Goal: Task Accomplishment & Management: Complete application form

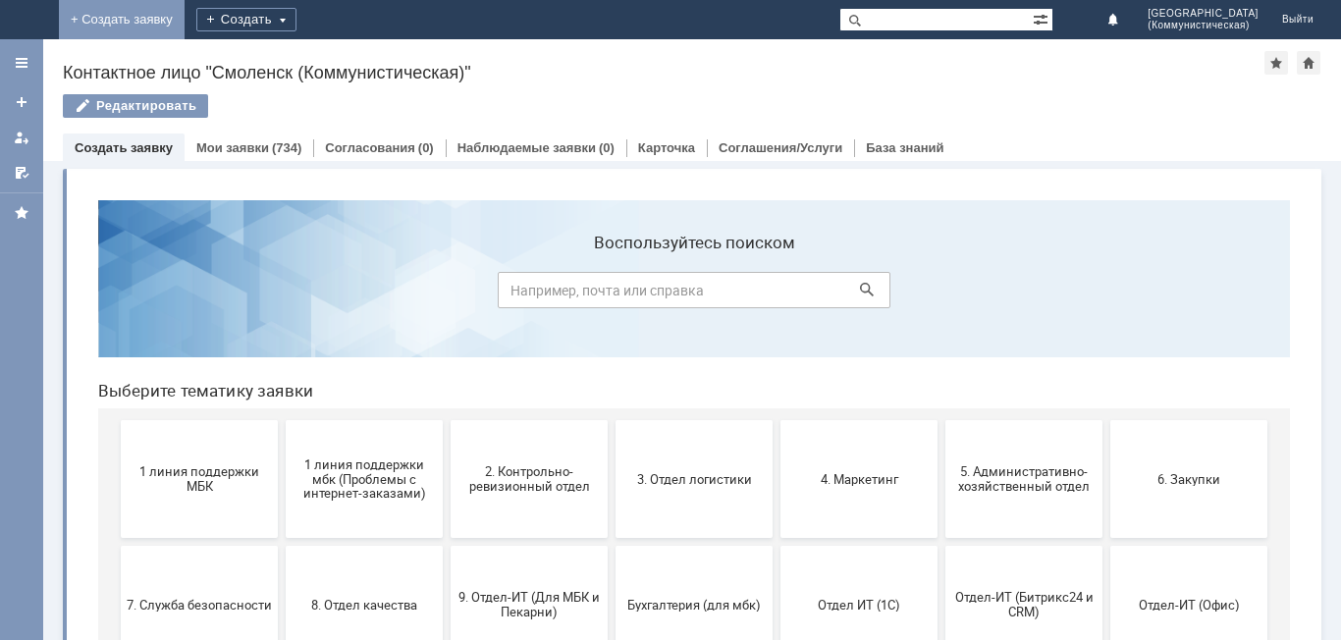
click at [185, 19] on link "+ Создать заявку" at bounding box center [122, 19] width 126 height 39
click at [193, 473] on span "1 линия поддержки МБК" at bounding box center [199, 478] width 145 height 29
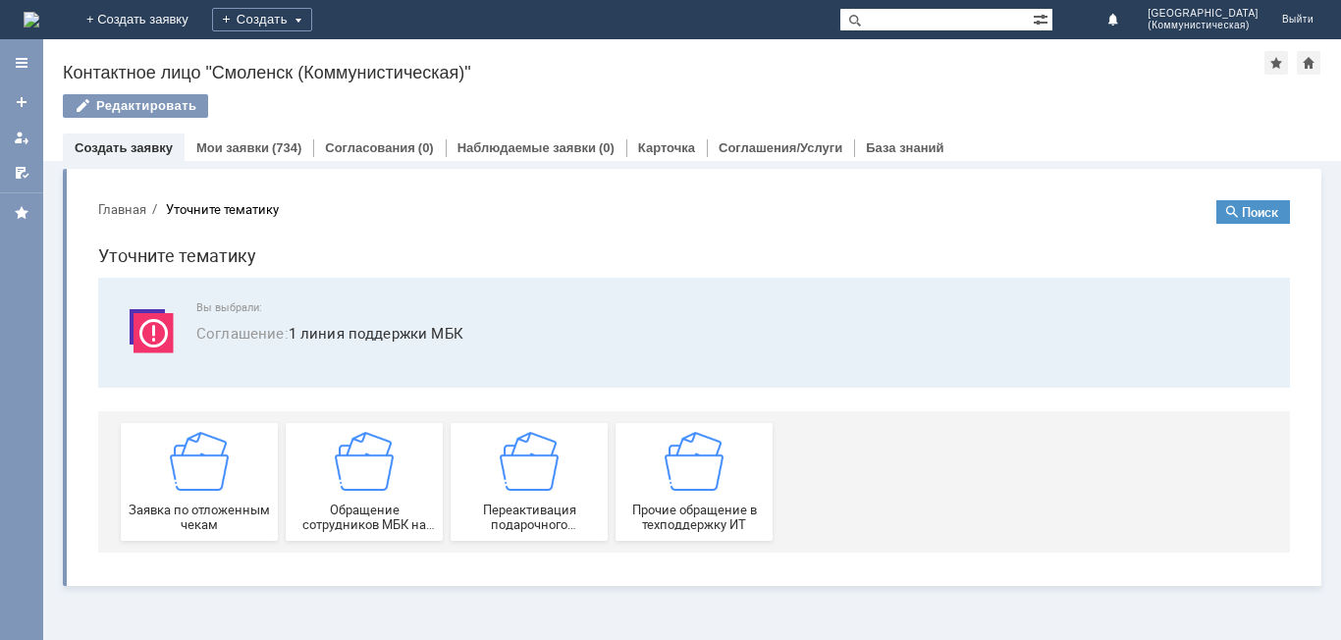
click at [193, 473] on img at bounding box center [199, 461] width 59 height 59
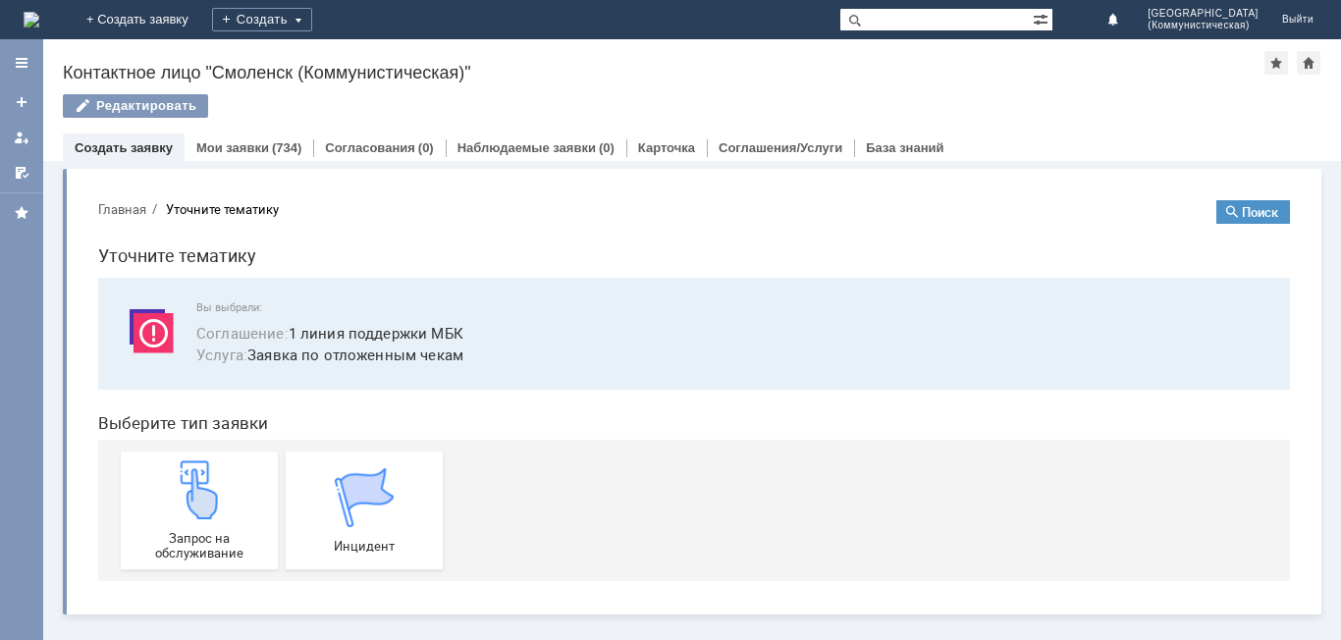
click at [193, 473] on img at bounding box center [199, 489] width 59 height 59
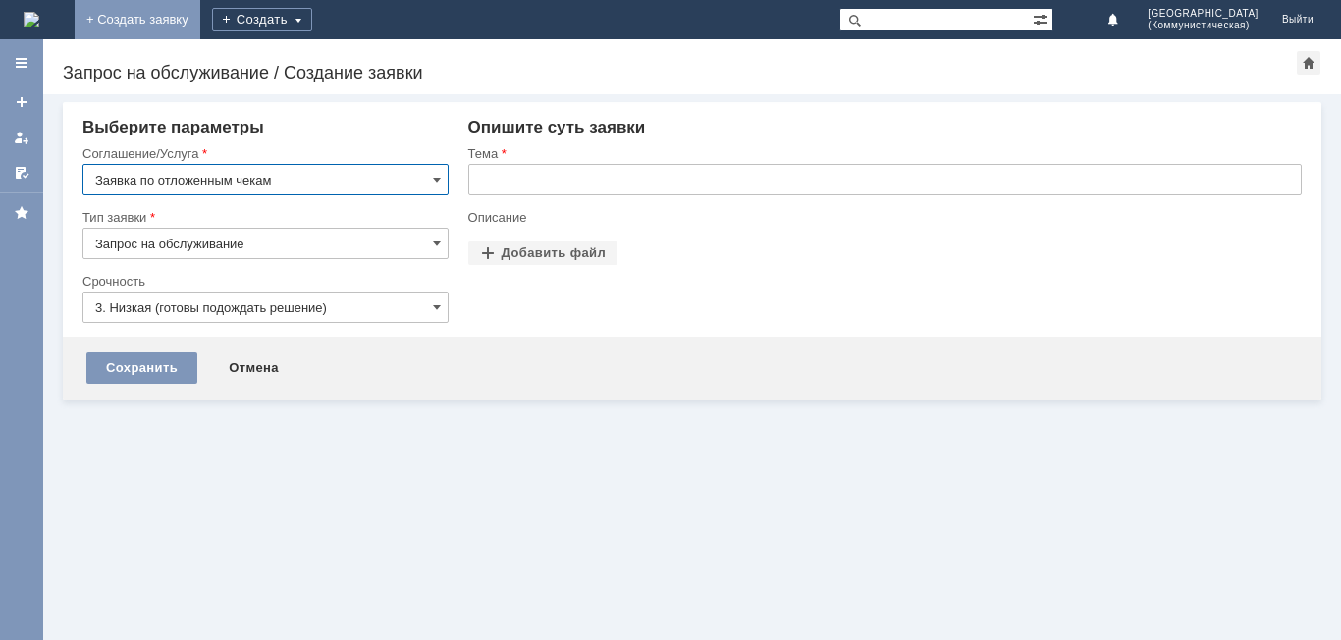
click at [200, 25] on link "+ Создать заявку" at bounding box center [138, 19] width 126 height 39
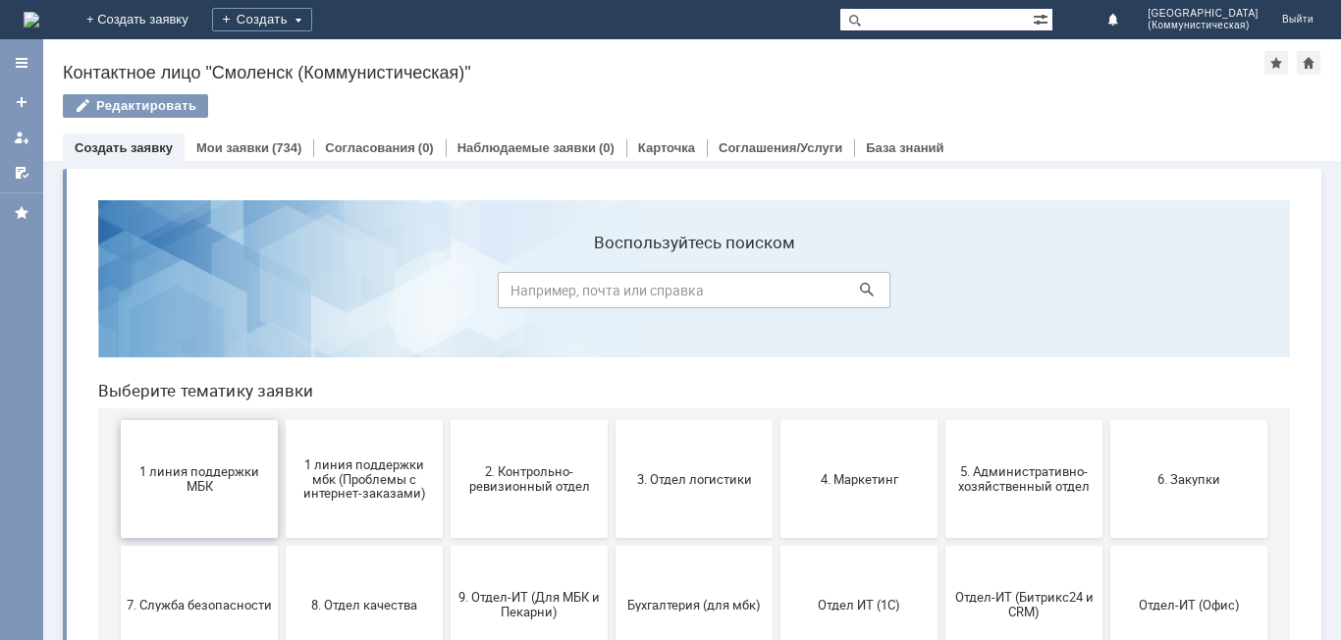
click at [220, 479] on span "1 линия поддержки МБК" at bounding box center [199, 478] width 145 height 29
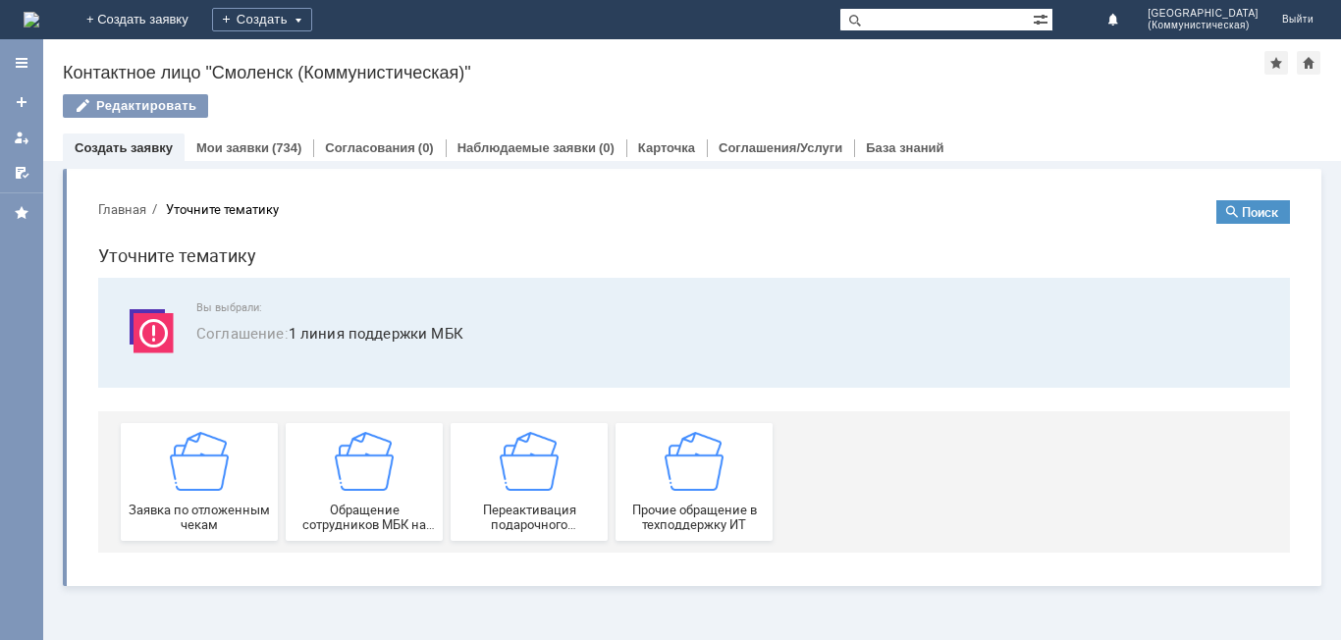
click at [220, 479] on img at bounding box center [199, 461] width 59 height 59
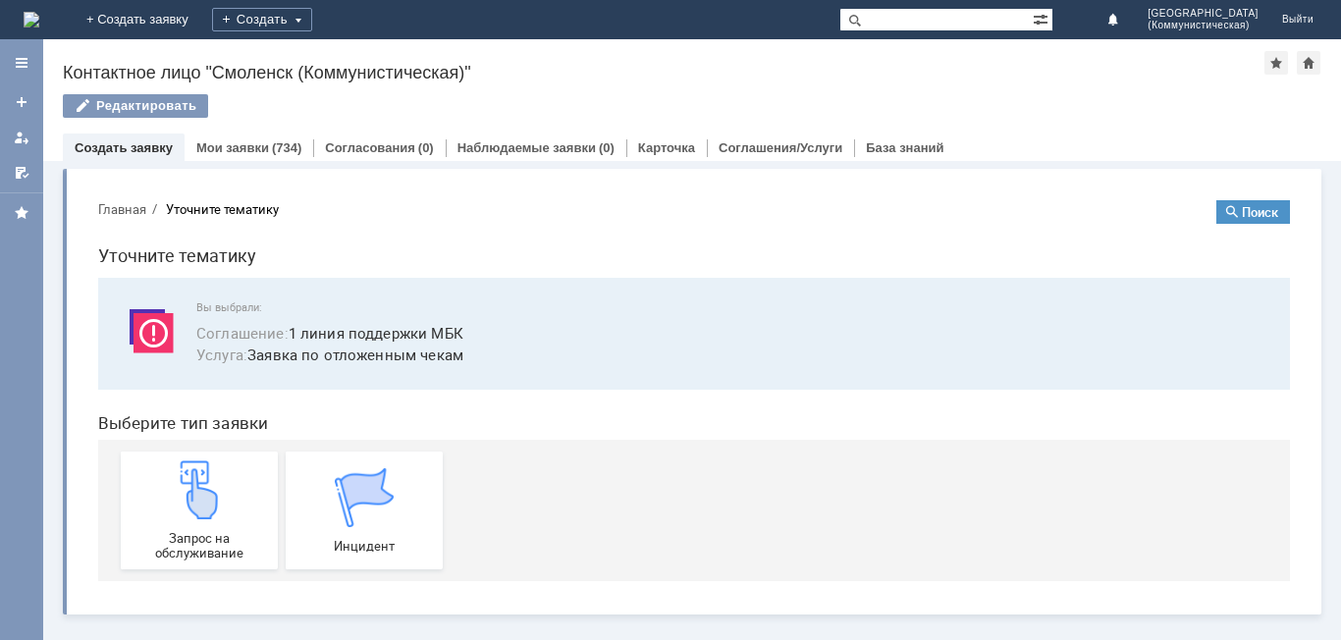
click at [220, 479] on img at bounding box center [199, 489] width 59 height 59
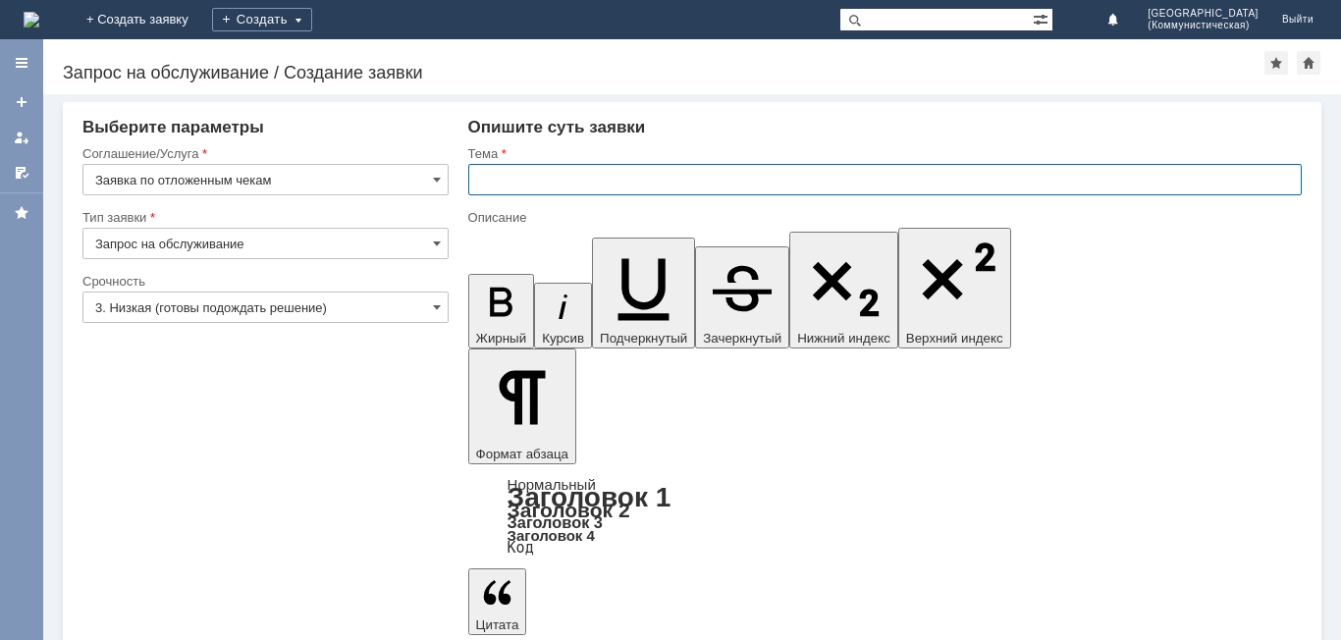
click at [490, 178] on input "text" at bounding box center [884, 179] width 833 height 31
type input "удалить чеки"
